Goal: Task Accomplishment & Management: Use online tool/utility

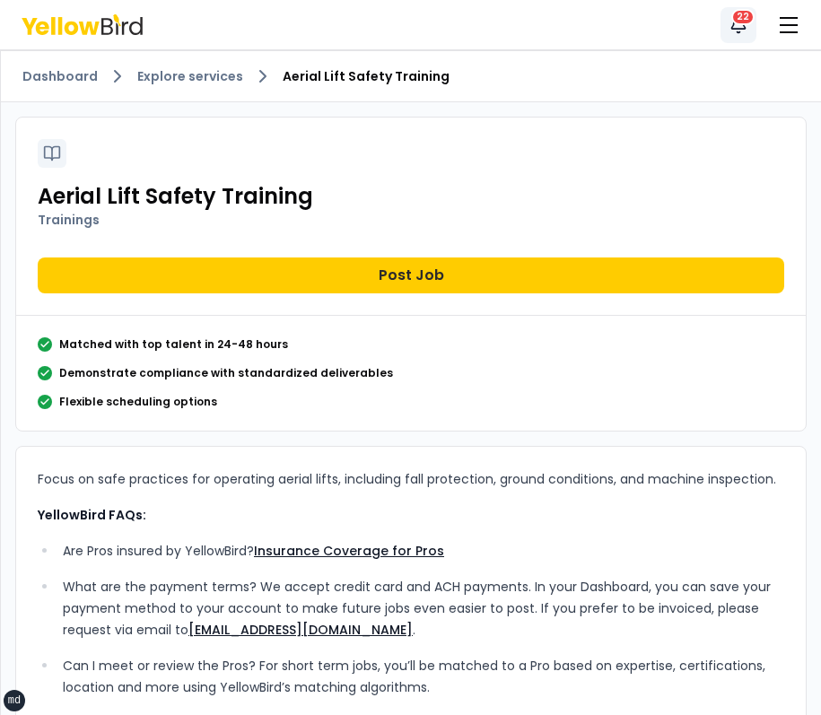
click at [727, 29] on button "Notifications 22" at bounding box center [739, 25] width 36 height 36
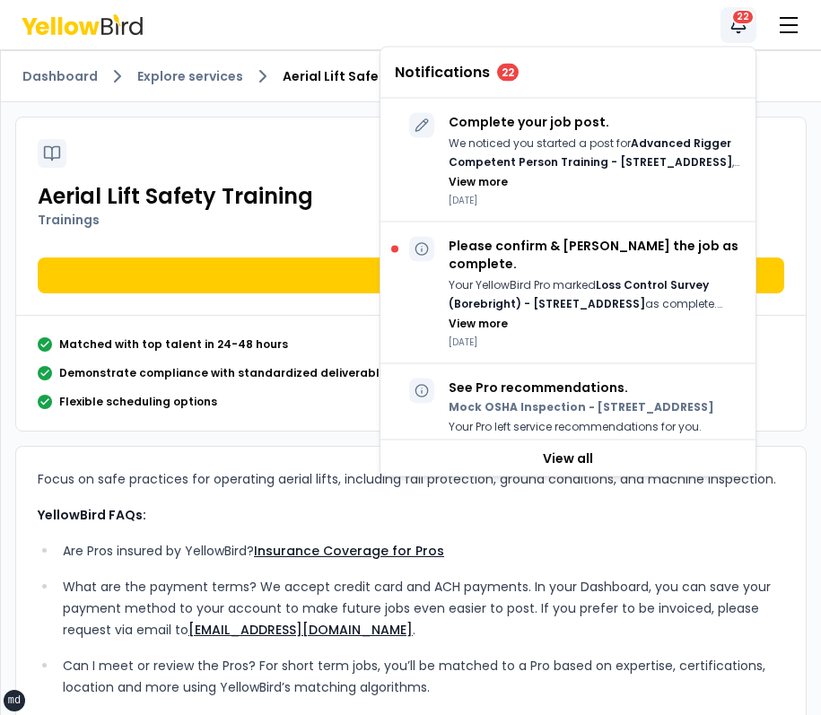
click at [731, 25] on icon "button" at bounding box center [739, 25] width 18 height 18
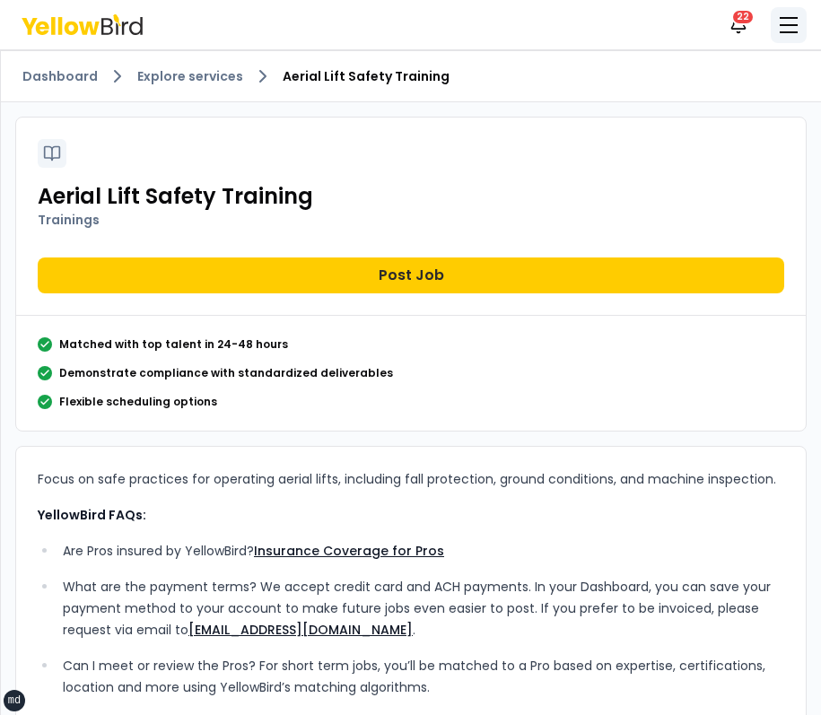
click at [781, 31] on button "button" at bounding box center [789, 25] width 36 height 36
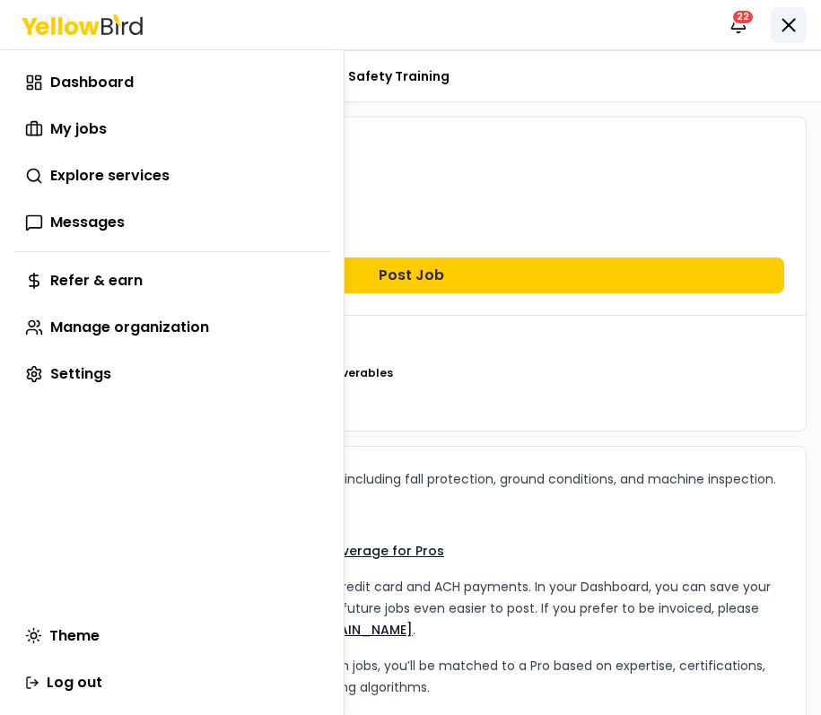
click at [781, 31] on html "xs sm md lg xl 2xl Notifications 22 DM Dashboard Explore services Aerial Lift S…" at bounding box center [410, 357] width 821 height 715
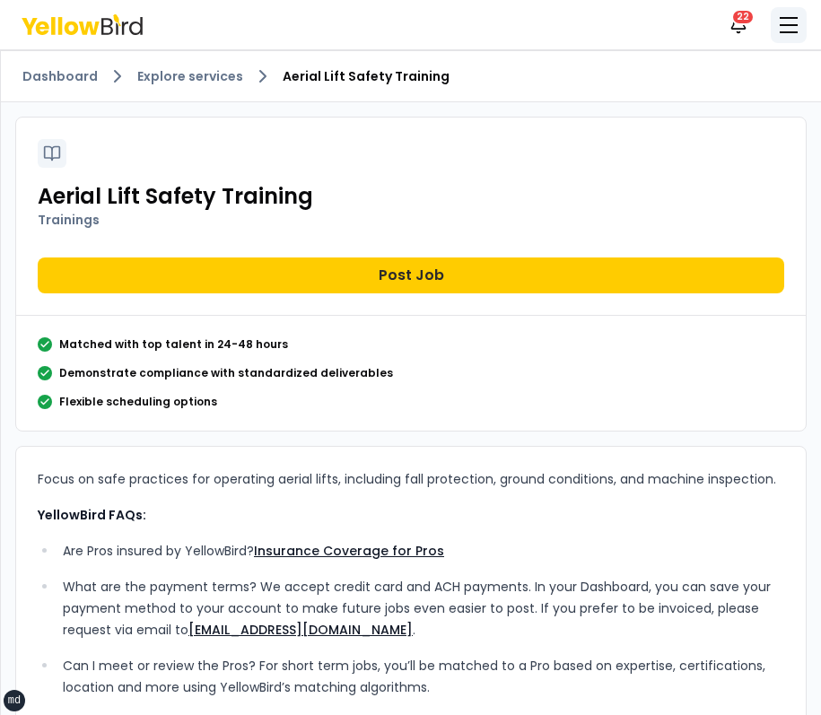
click at [781, 31] on span "button" at bounding box center [789, 32] width 18 height 2
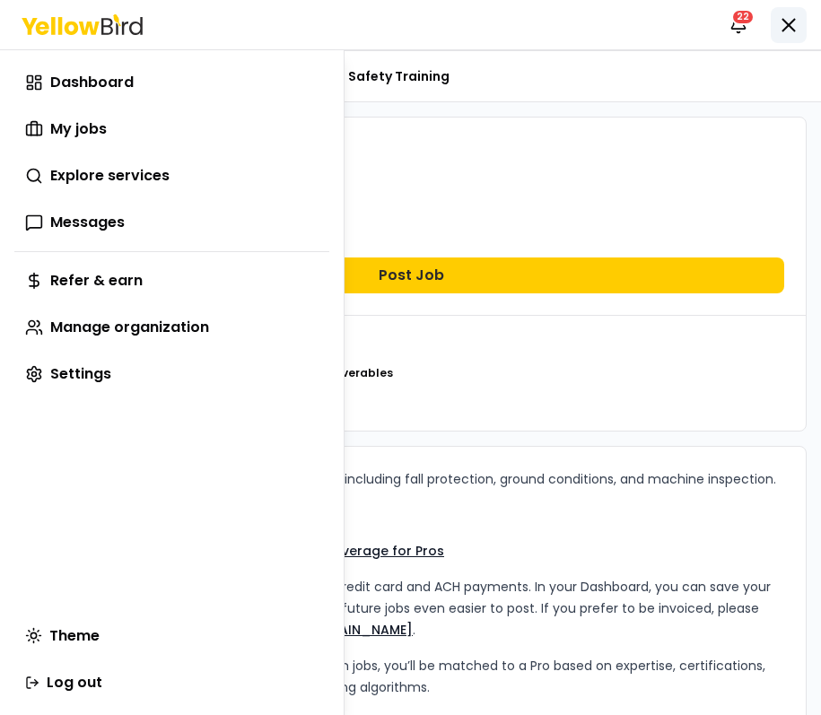
click at [781, 31] on html "xs sm md lg xl 2xl Notifications 22 DM Dashboard Explore services Aerial Lift S…" at bounding box center [410, 357] width 821 height 715
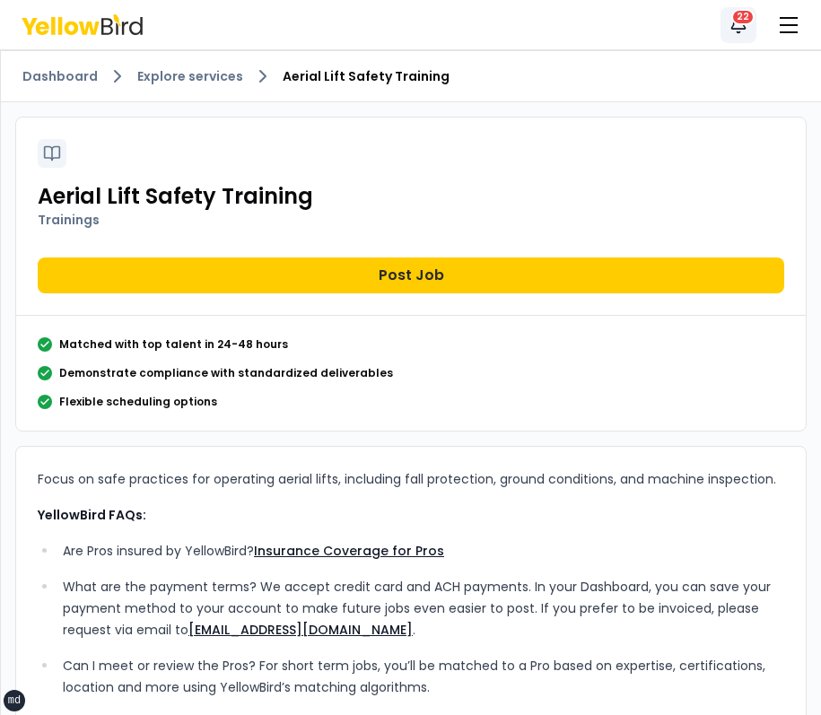
click at [745, 27] on icon "button" at bounding box center [738, 23] width 13 height 12
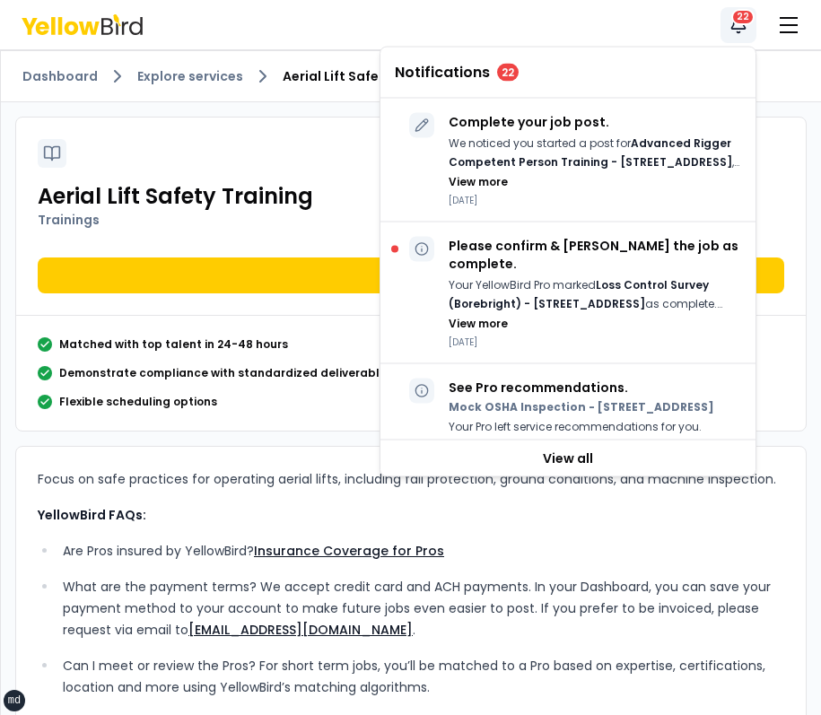
click at [745, 27] on icon "button" at bounding box center [738, 23] width 13 height 12
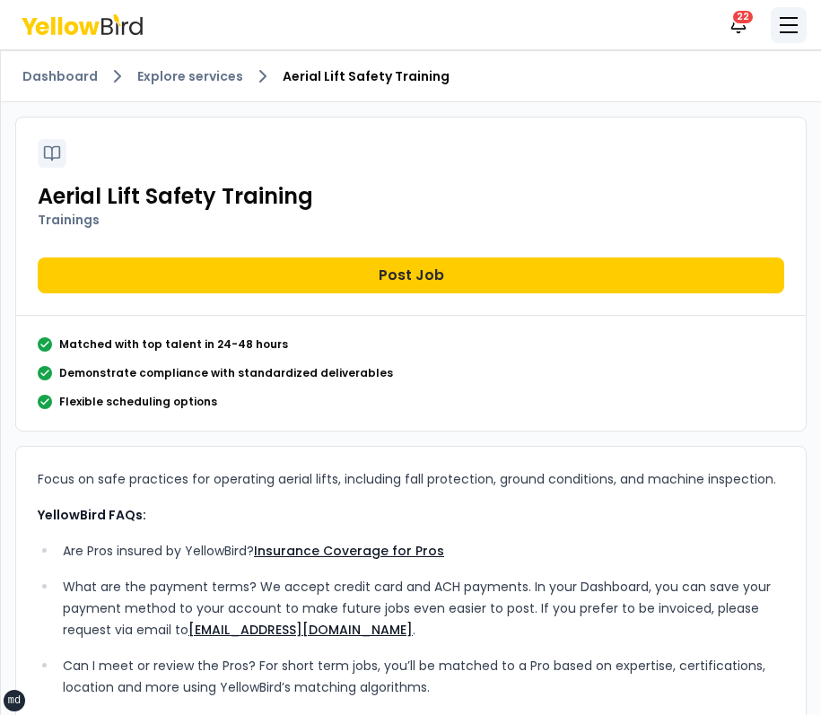
click at [775, 27] on button "button" at bounding box center [789, 25] width 36 height 36
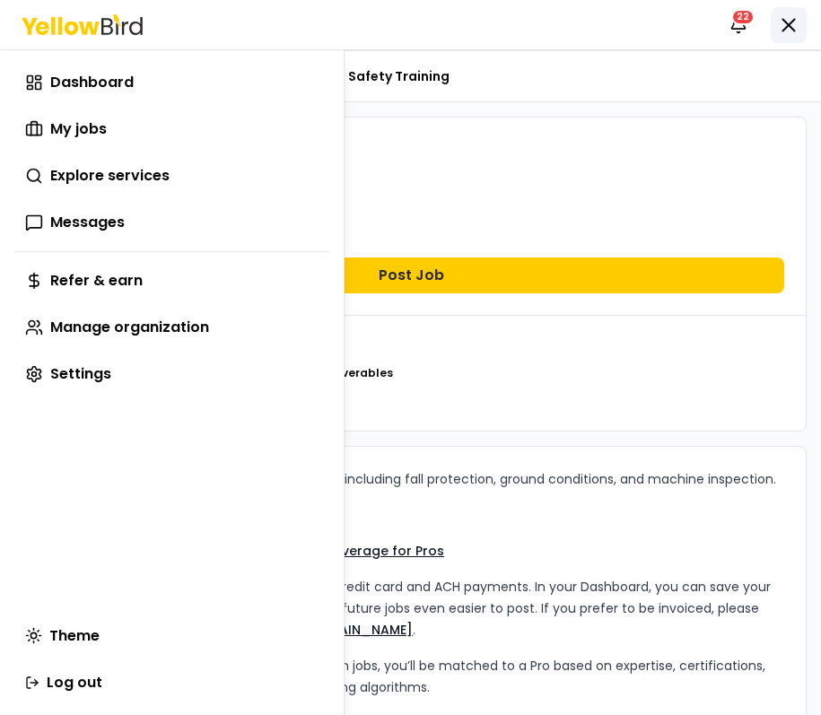
click at [775, 27] on html "xs sm md lg xl 2xl Notifications 22 DM Dashboard Explore services Aerial Lift S…" at bounding box center [410, 357] width 821 height 715
